Goal: Task Accomplishment & Management: Use online tool/utility

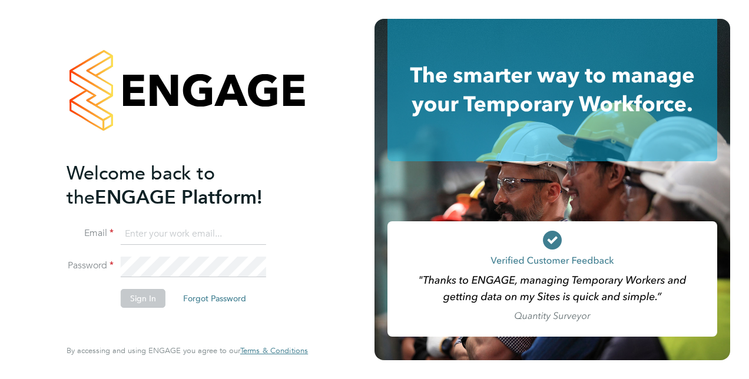
type input "liam.wheeler@vistry.co.uk"
click at [140, 300] on button "Sign In" at bounding box center [143, 298] width 45 height 19
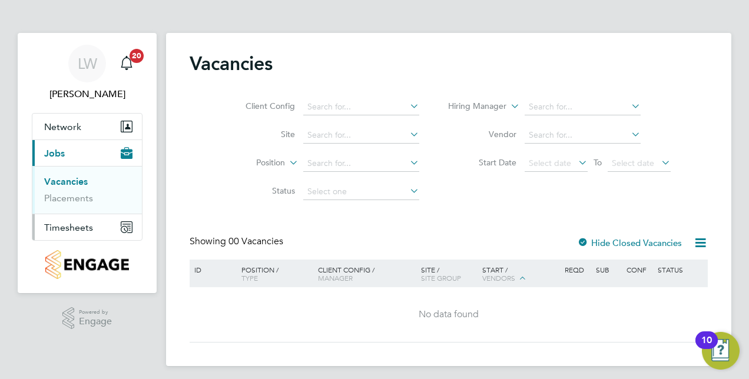
click at [63, 227] on span "Timesheets" at bounding box center [68, 227] width 49 height 11
click at [71, 207] on link "Timesheets" at bounding box center [68, 207] width 49 height 11
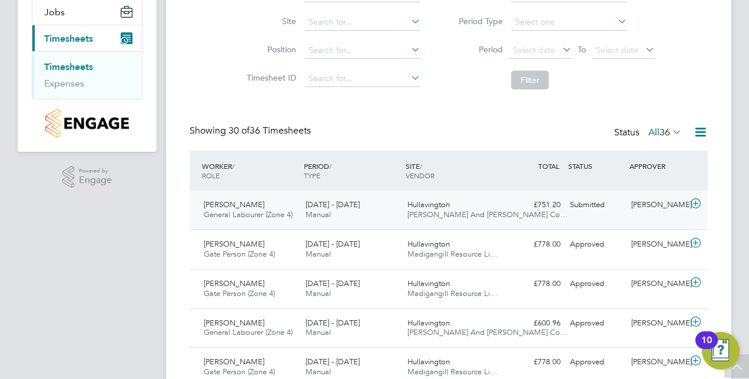
click at [695, 204] on icon at bounding box center [695, 203] width 15 height 9
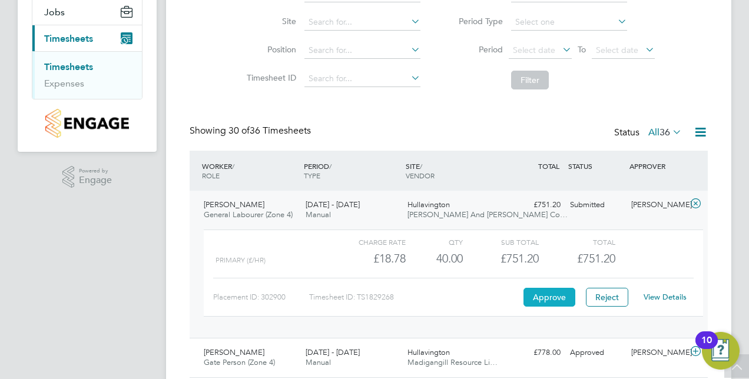
click at [552, 299] on button "Approve" at bounding box center [549, 297] width 52 height 19
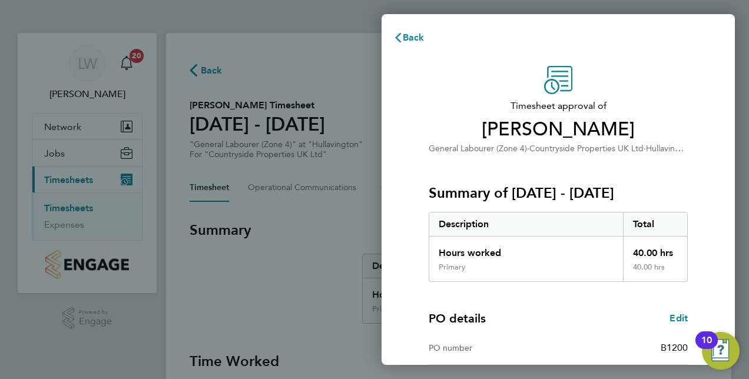
click at [705, 159] on div "Timesheet approval of Kingsley Griffiths General Labourer (Zone 4) · Countrysid…" at bounding box center [557, 301] width 353 height 498
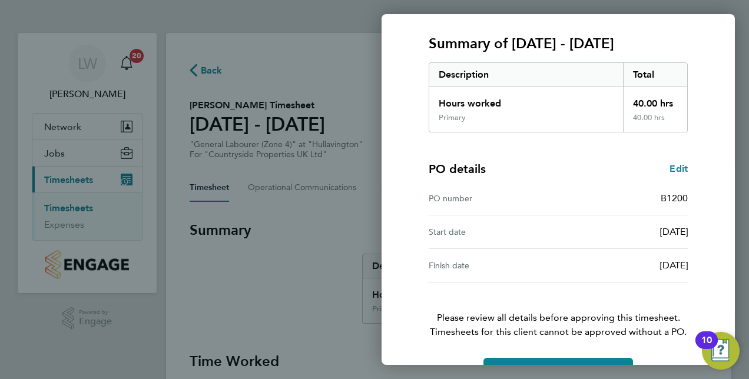
scroll to position [184, 0]
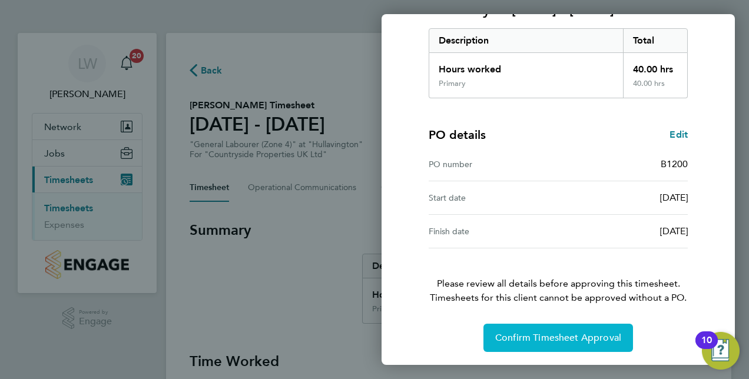
click at [527, 332] on span "Confirm Timesheet Approval" at bounding box center [558, 338] width 126 height 12
